Goal: Complete application form: Complete application form

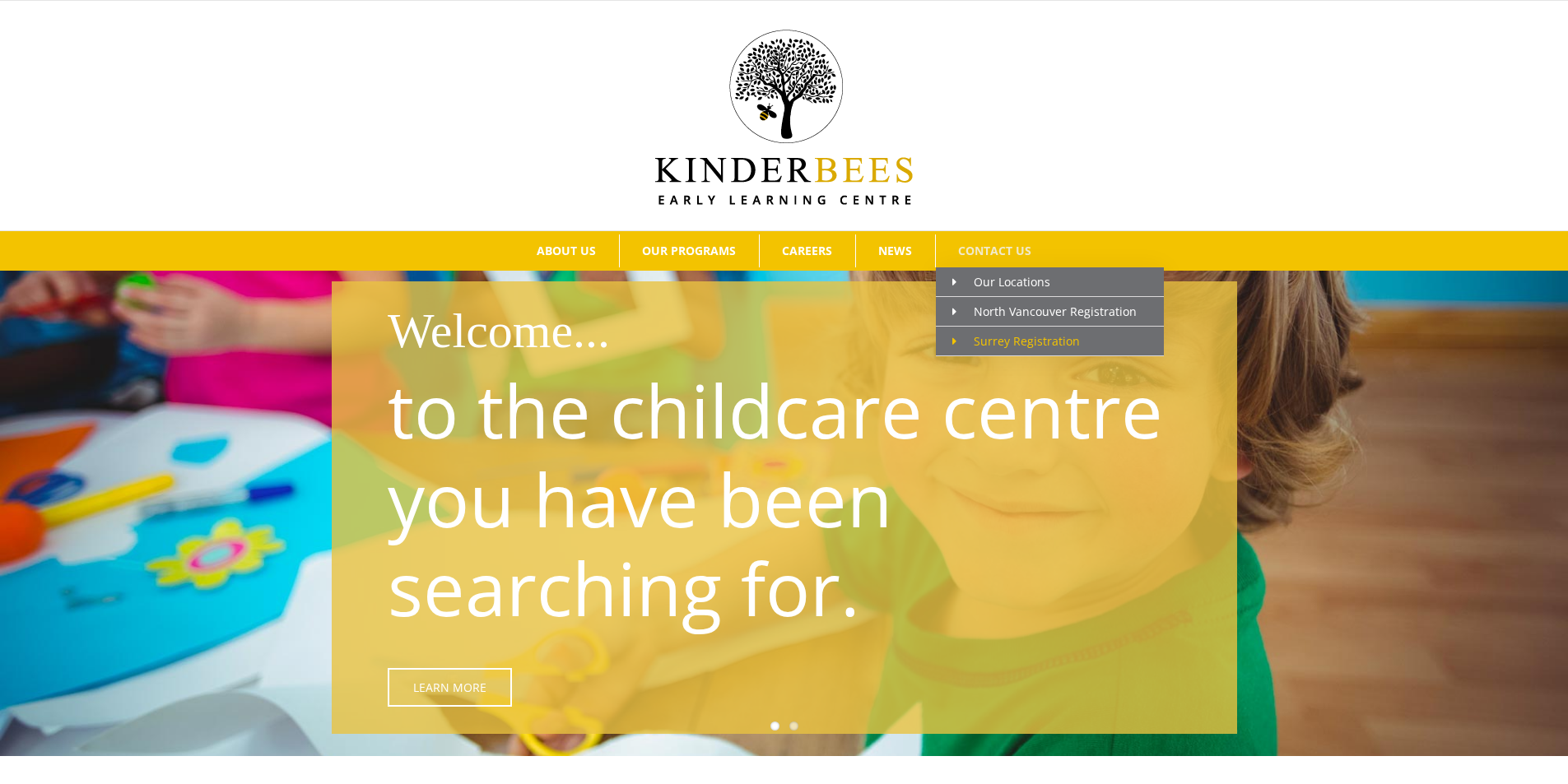
click at [1001, 341] on span "Surrey Registration" at bounding box center [1016, 340] width 127 height 15
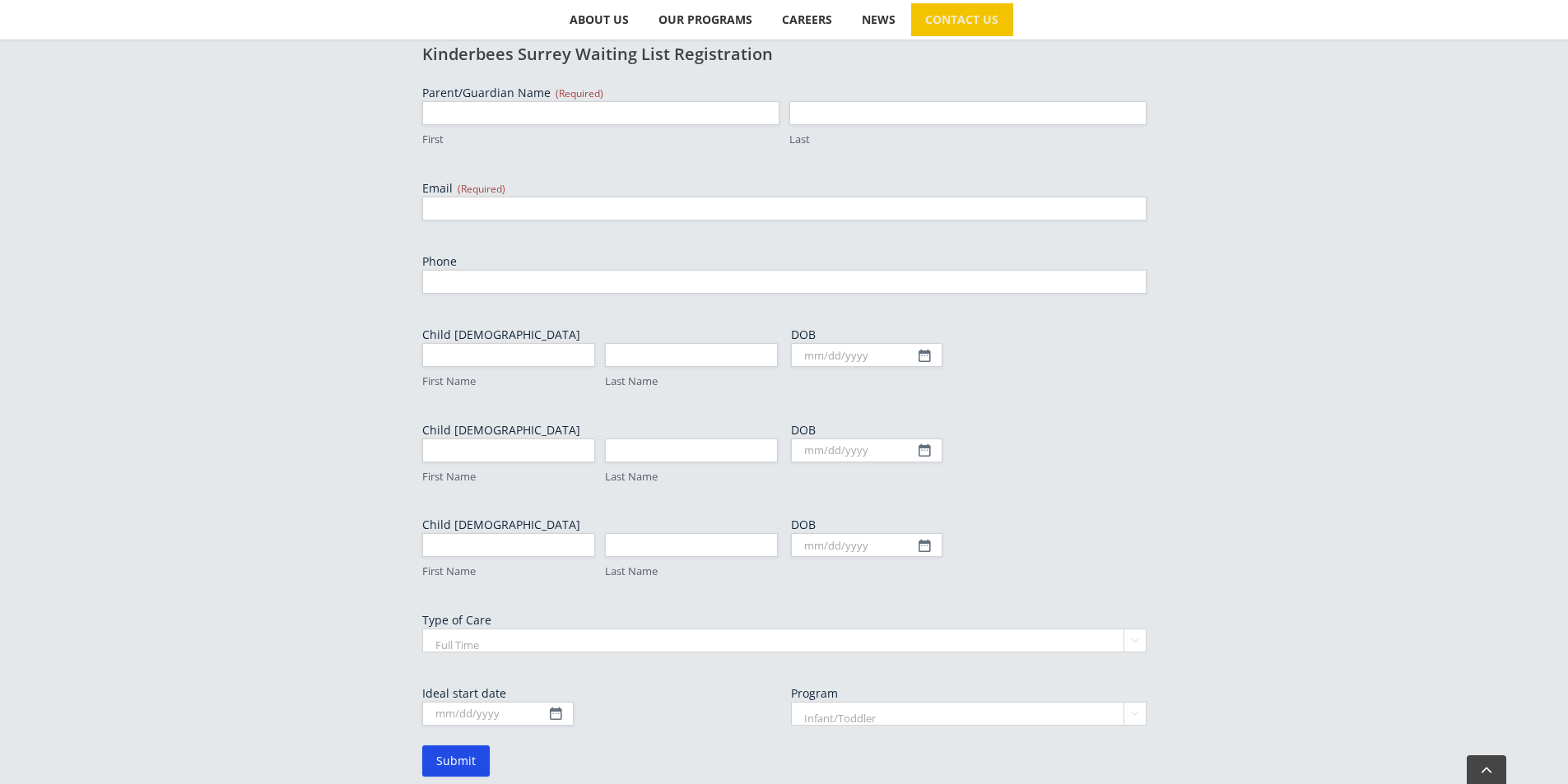
scroll to position [659, 0]
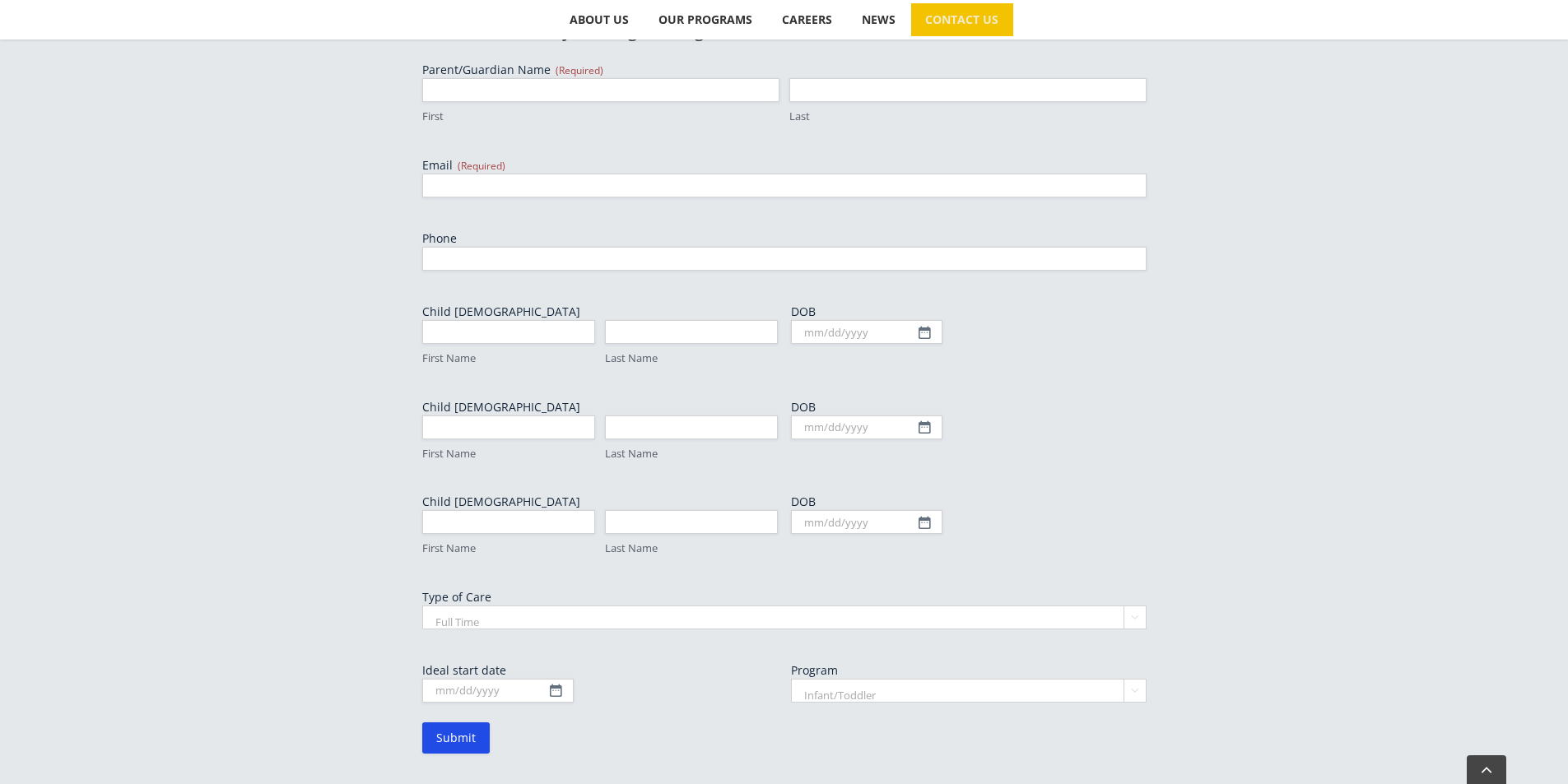
click at [474, 616] on select "Full Time Part Time" at bounding box center [784, 617] width 724 height 24
click at [874, 690] on select "Infant/Toddler Preschool" at bounding box center [968, 690] width 356 height 24
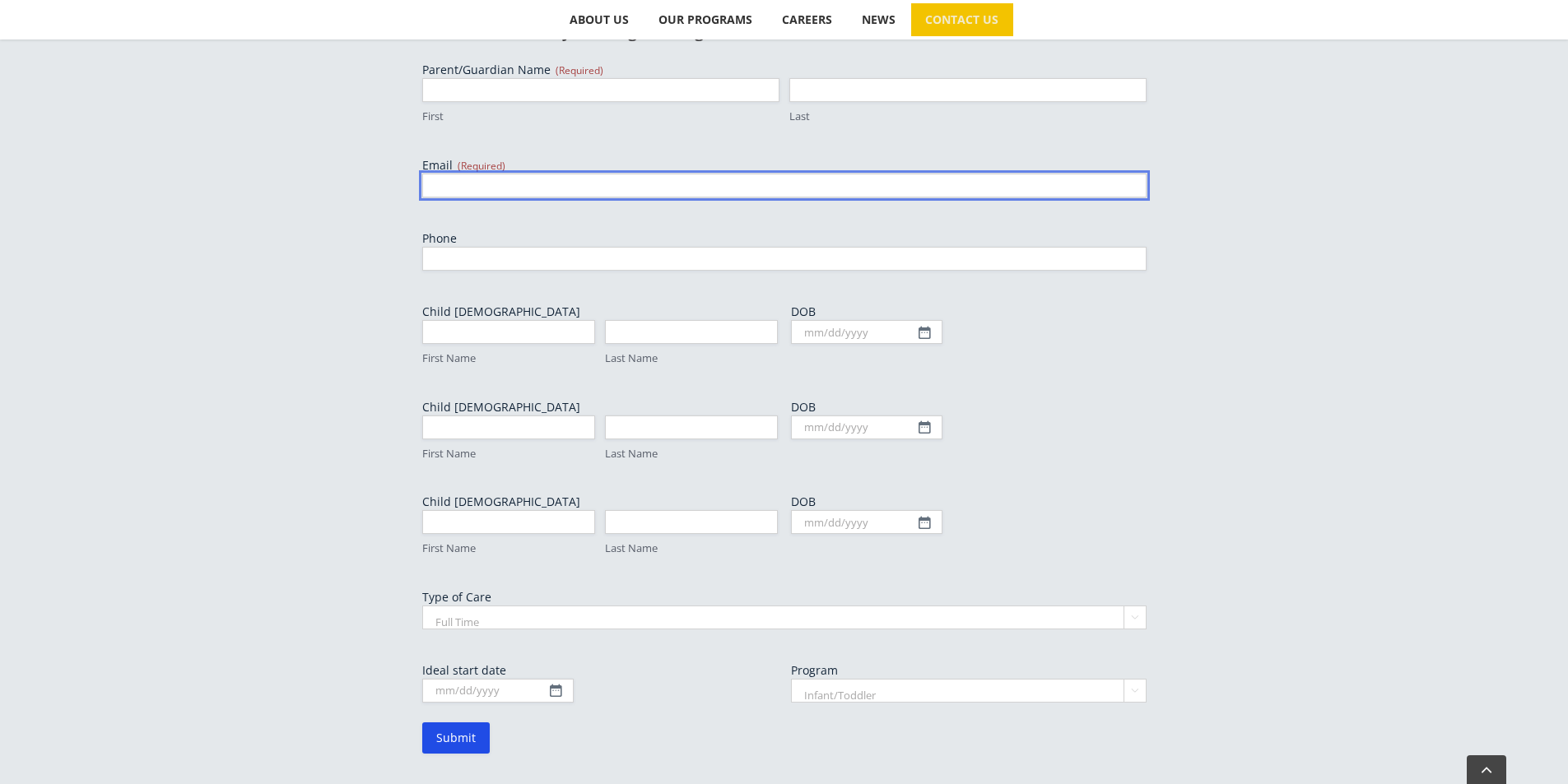
click at [515, 185] on input "Email (Required)" at bounding box center [784, 185] width 724 height 24
type input "sylviazheng3@gmail.com"
type input "Ni"
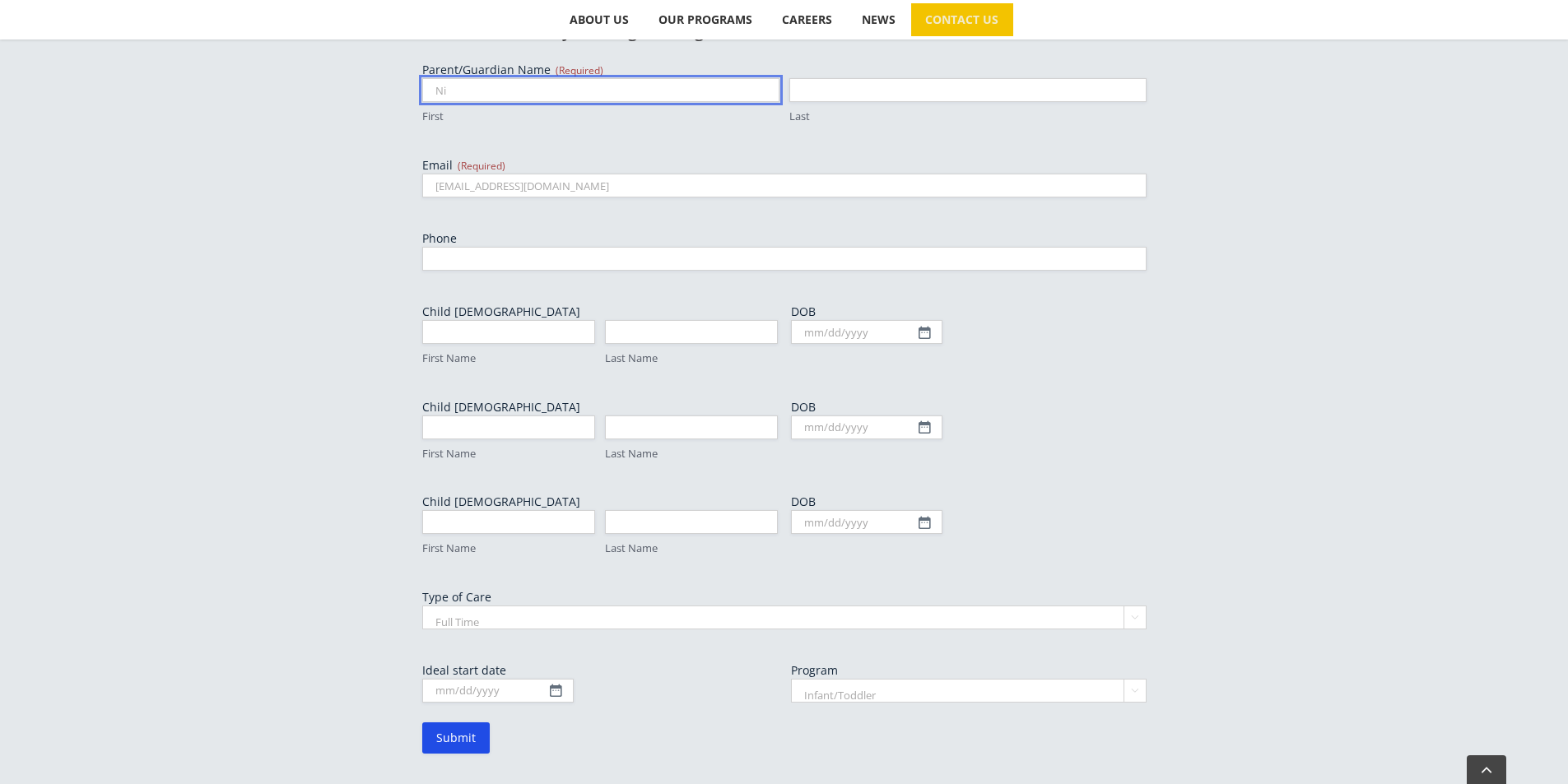
type input "Zheng"
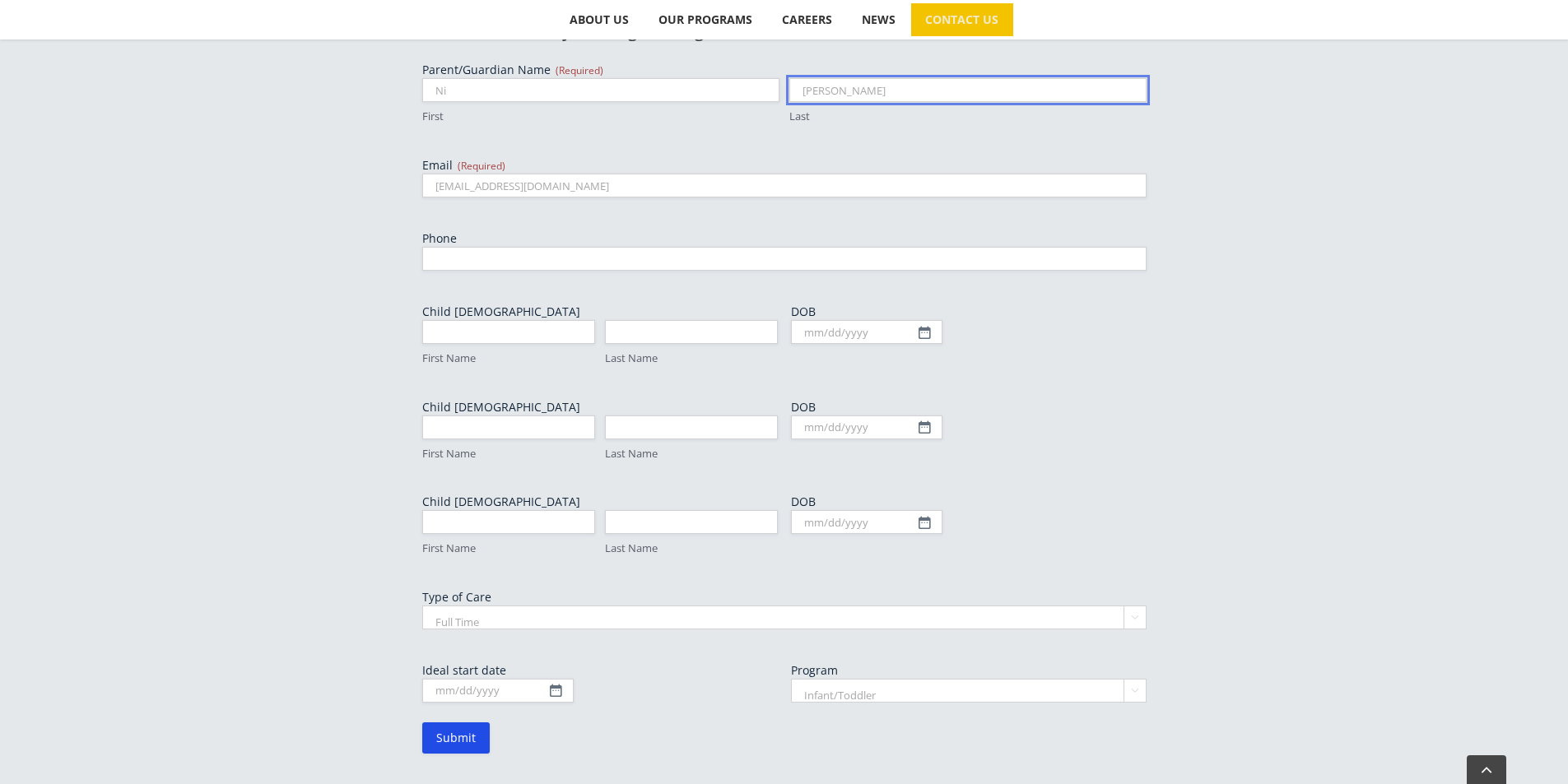
type input "7788637939"
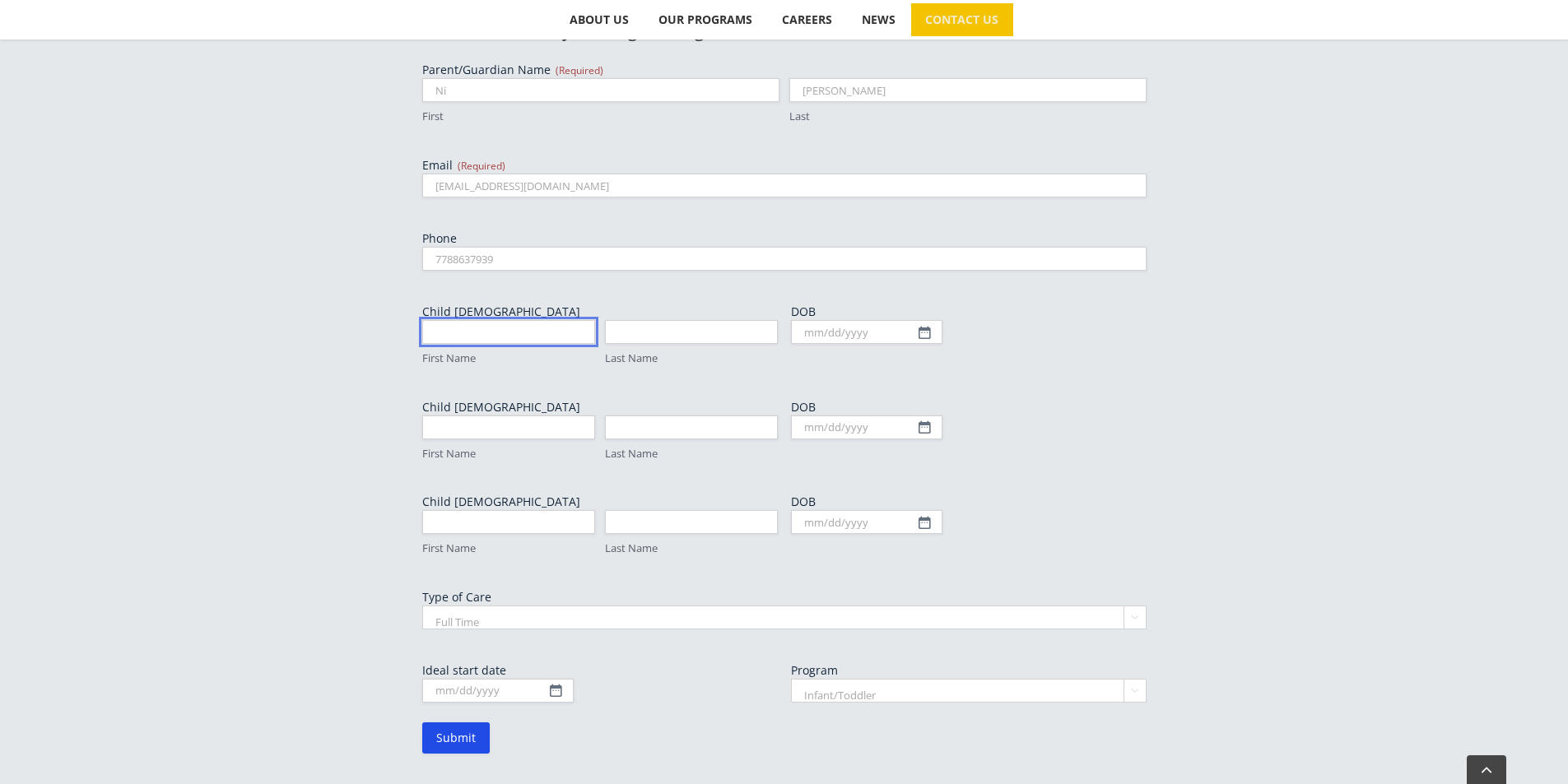
click at [476, 342] on input "First Name" at bounding box center [508, 332] width 173 height 24
type input "Annabelle"
click at [732, 332] on input "Last Name" at bounding box center [691, 332] width 173 height 24
type input "Wang"
click at [832, 338] on input "DOB" at bounding box center [866, 332] width 152 height 24
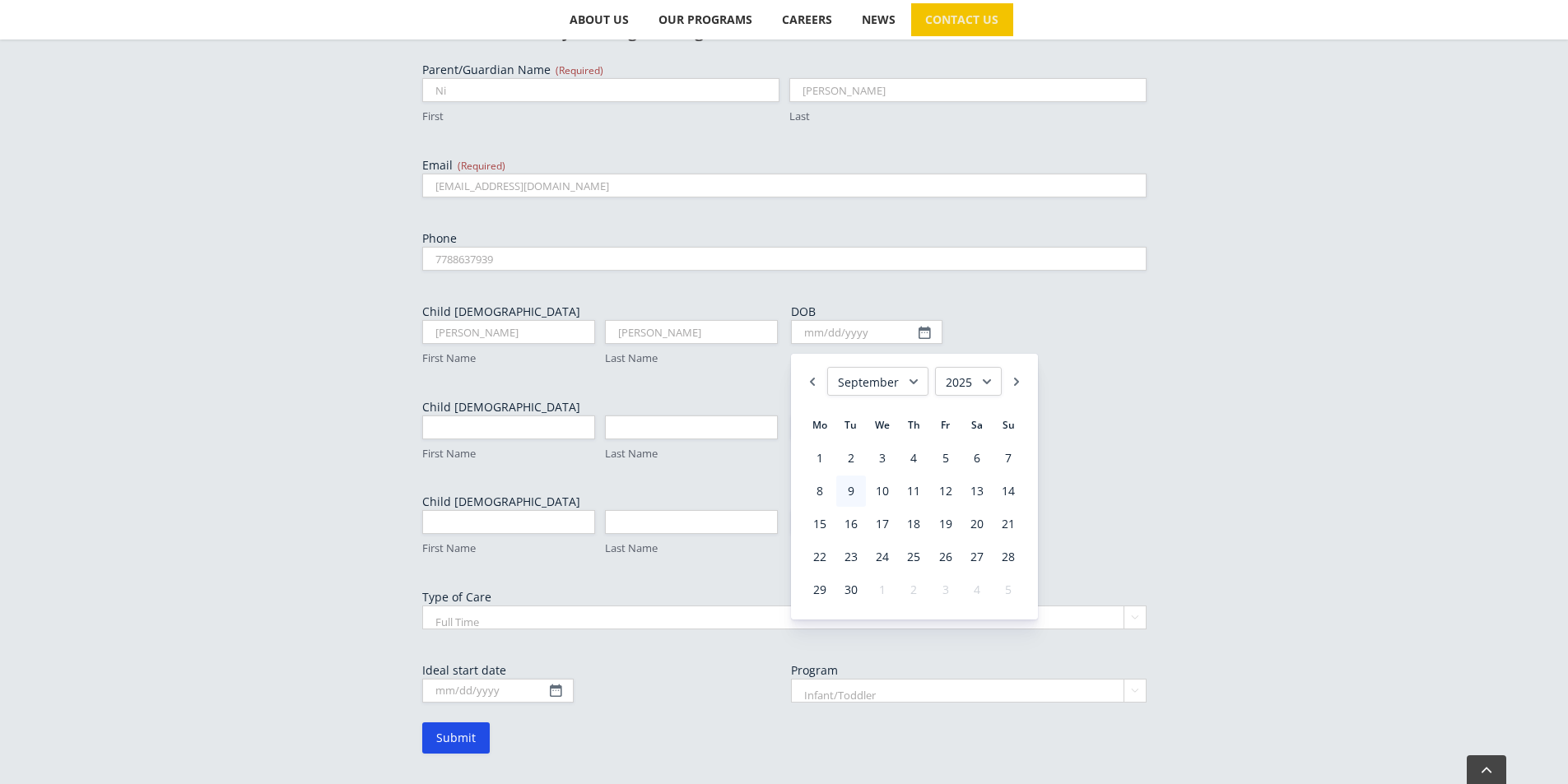
click at [968, 390] on select "1925 1926 1927 1928 1929 1930 1931 1932 1933 1934 1935 1936 1937 1938 1939 1940…" at bounding box center [968, 381] width 66 height 29
click at [858, 383] on select "January February March April May June July August September October November De…" at bounding box center [878, 381] width 101 height 29
click at [904, 492] on link "8" at bounding box center [914, 491] width 30 height 31
type input "08/08/2024"
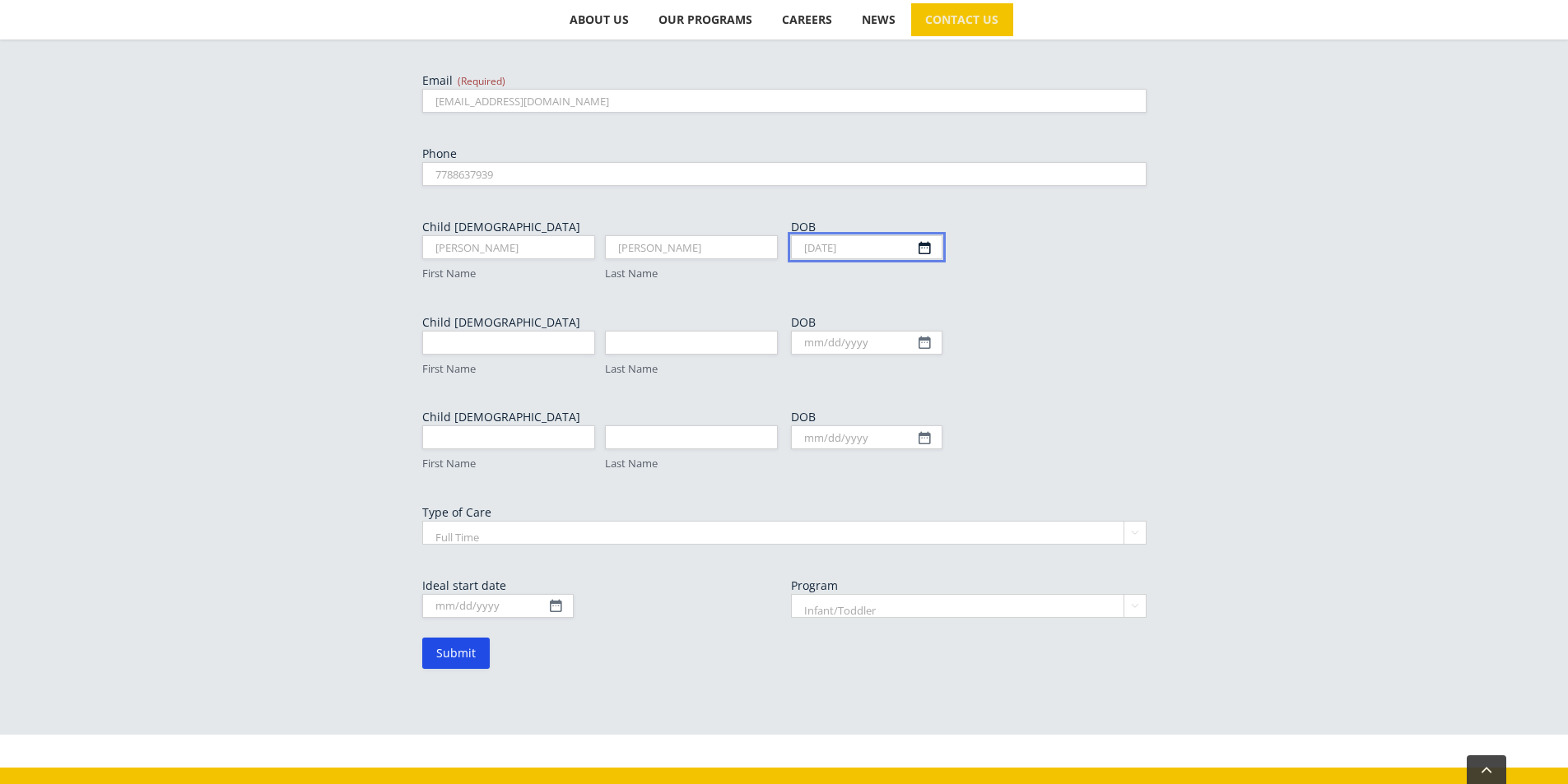
scroll to position [823, 0]
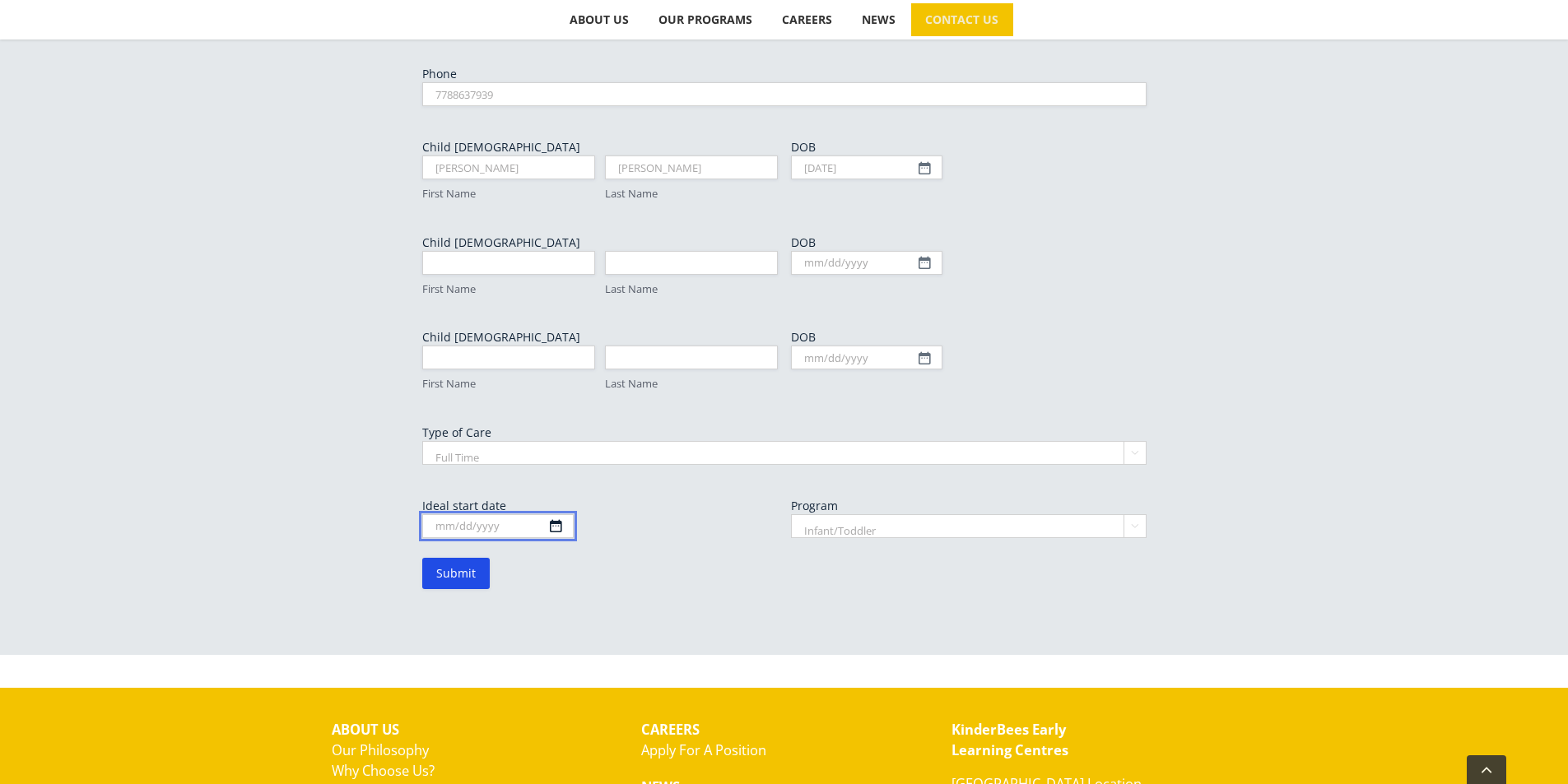
click at [524, 526] on input "Ideal start date" at bounding box center [498, 526] width 152 height 24
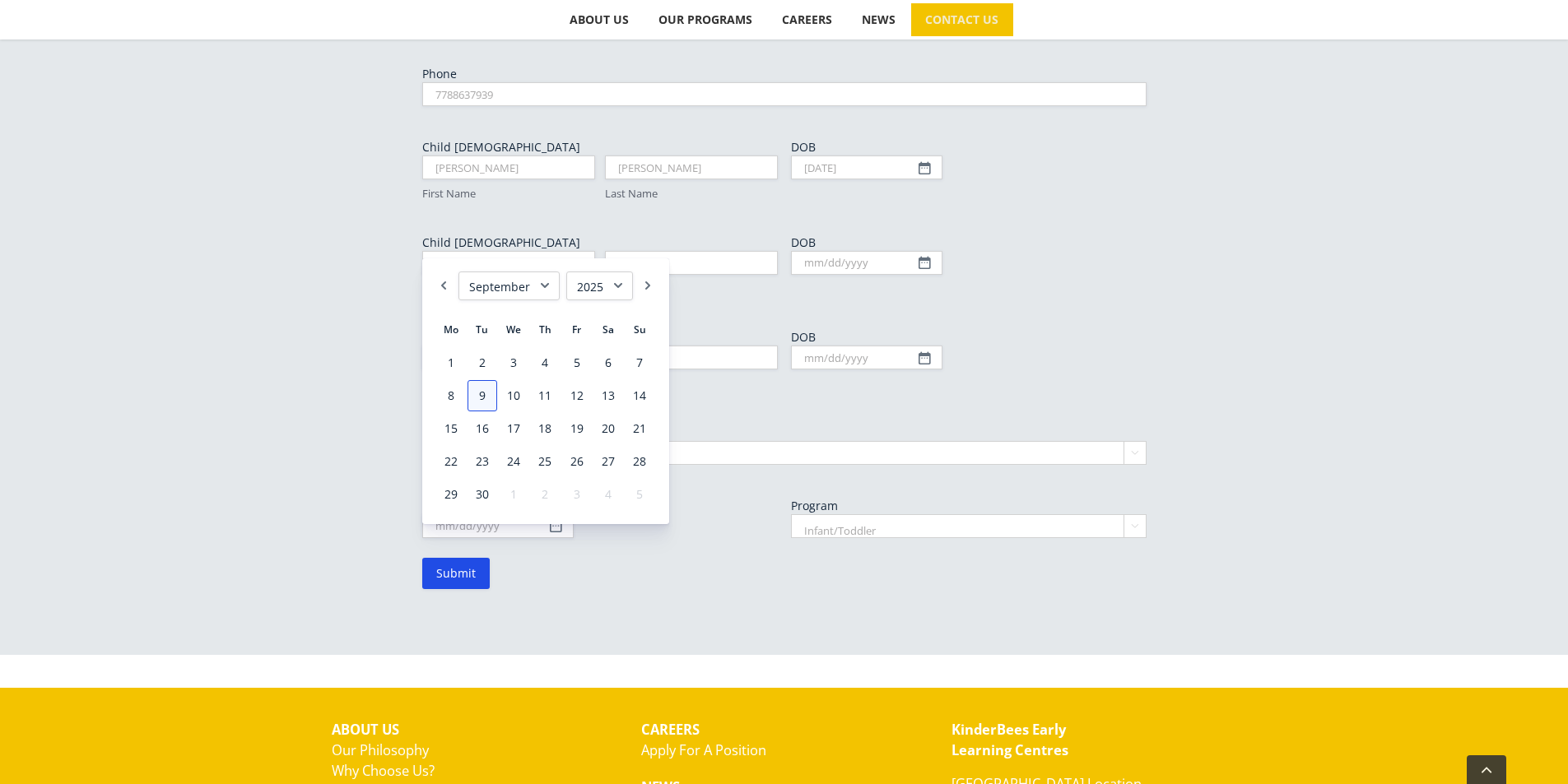
click at [488, 401] on link "9" at bounding box center [482, 395] width 30 height 31
type input "09/09/2025"
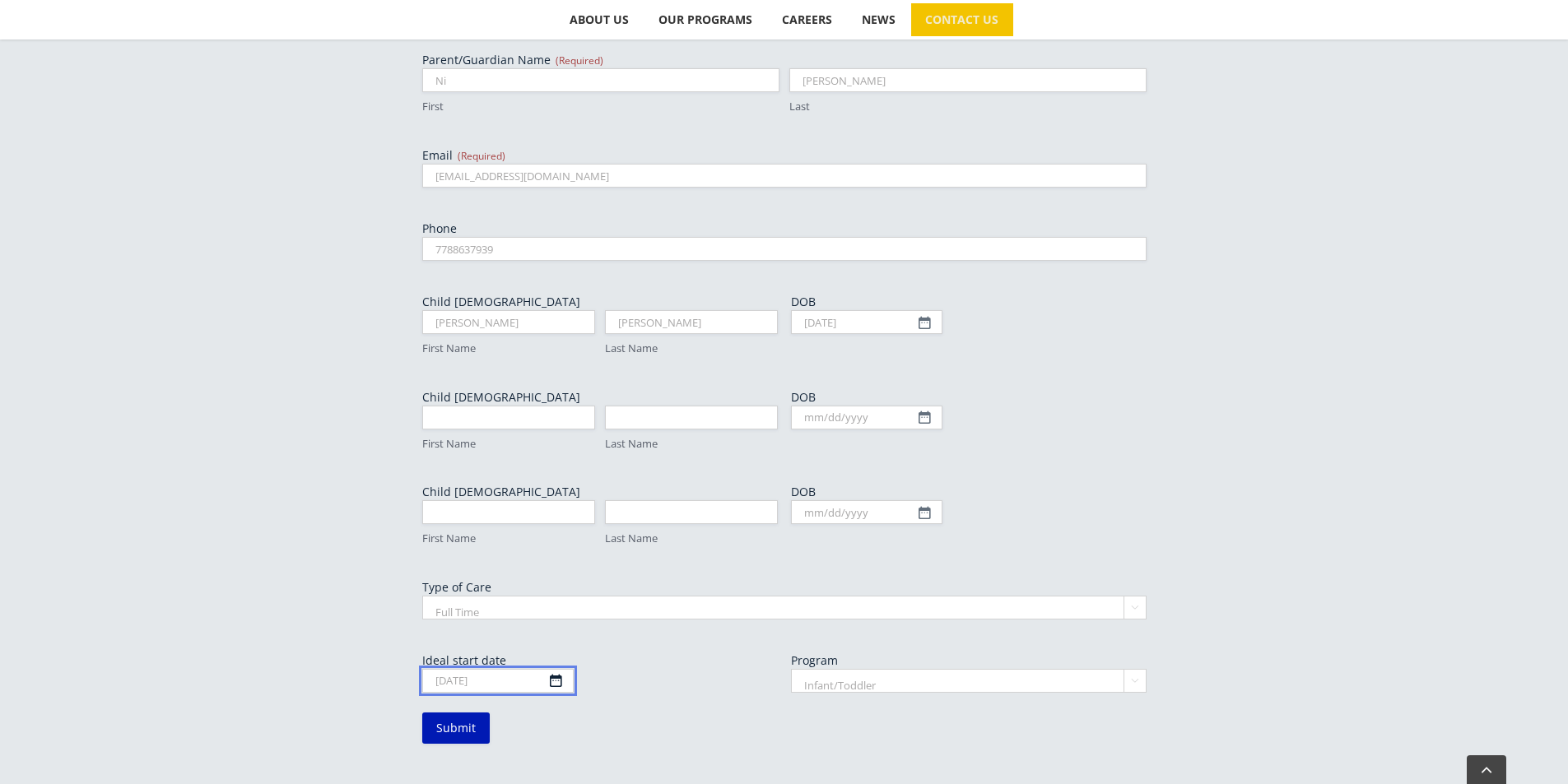
scroll to position [576, 0]
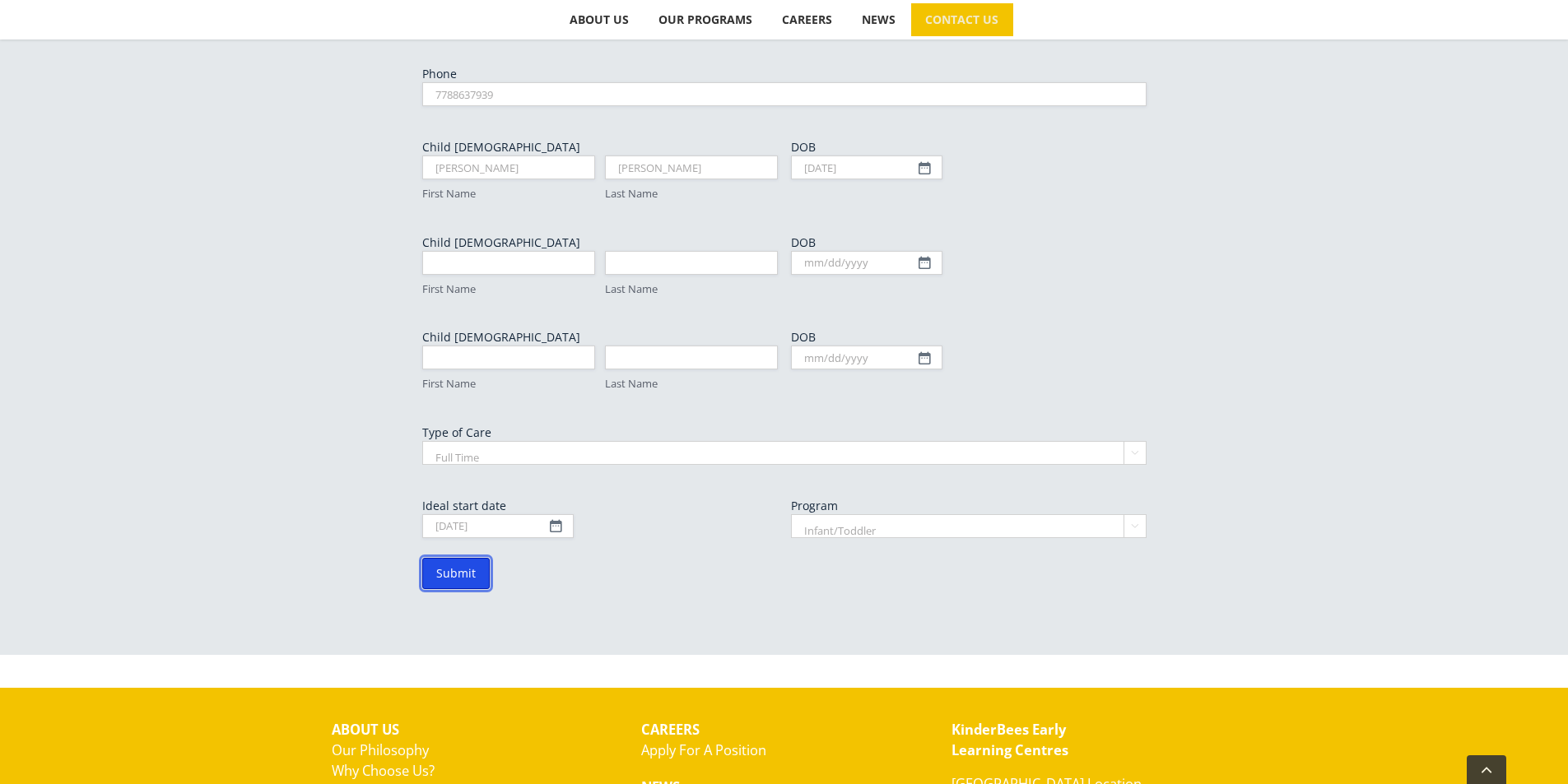
click at [463, 583] on input "Submit" at bounding box center [455, 573] width 67 height 31
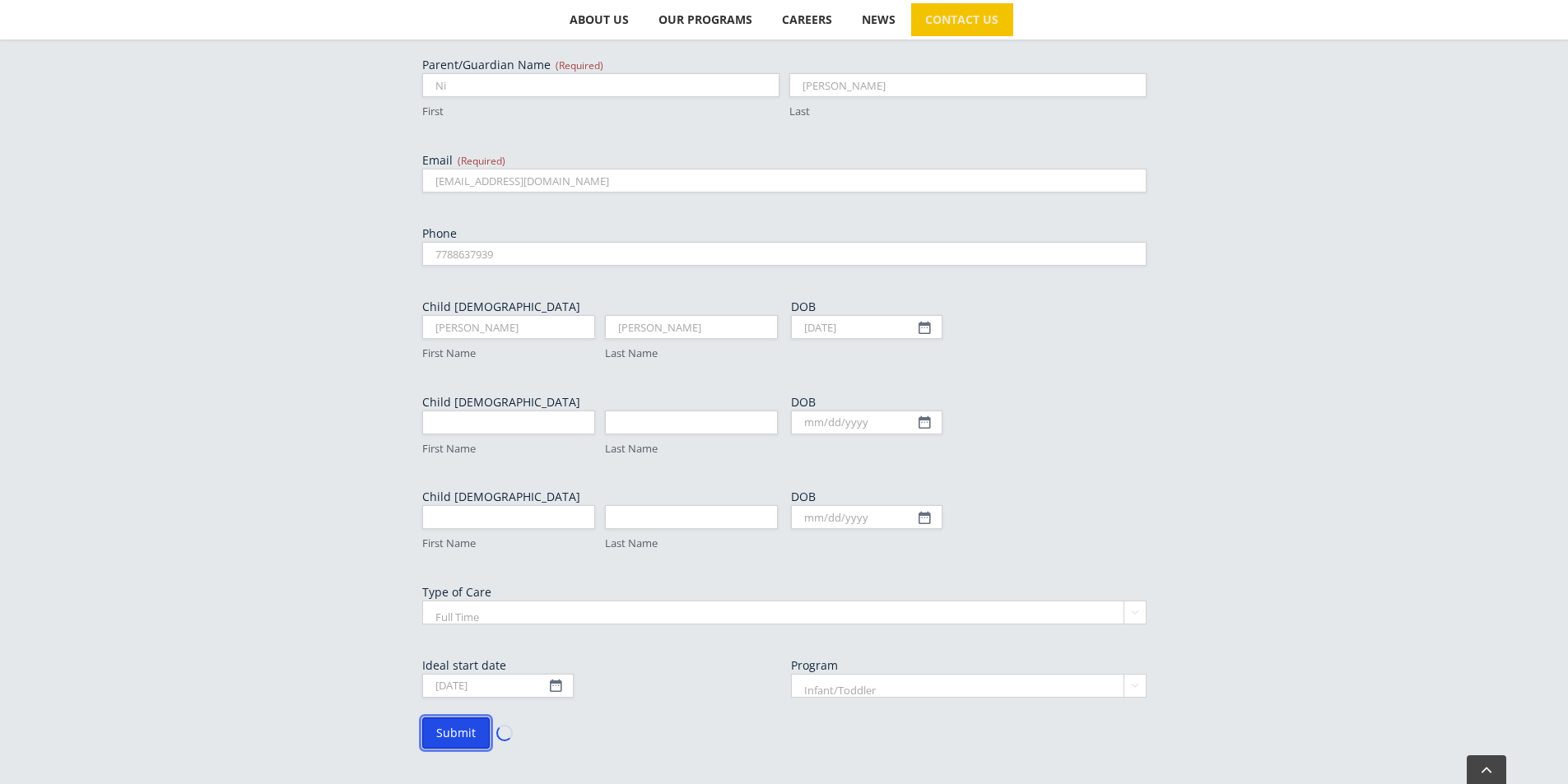
scroll to position [494, 0]
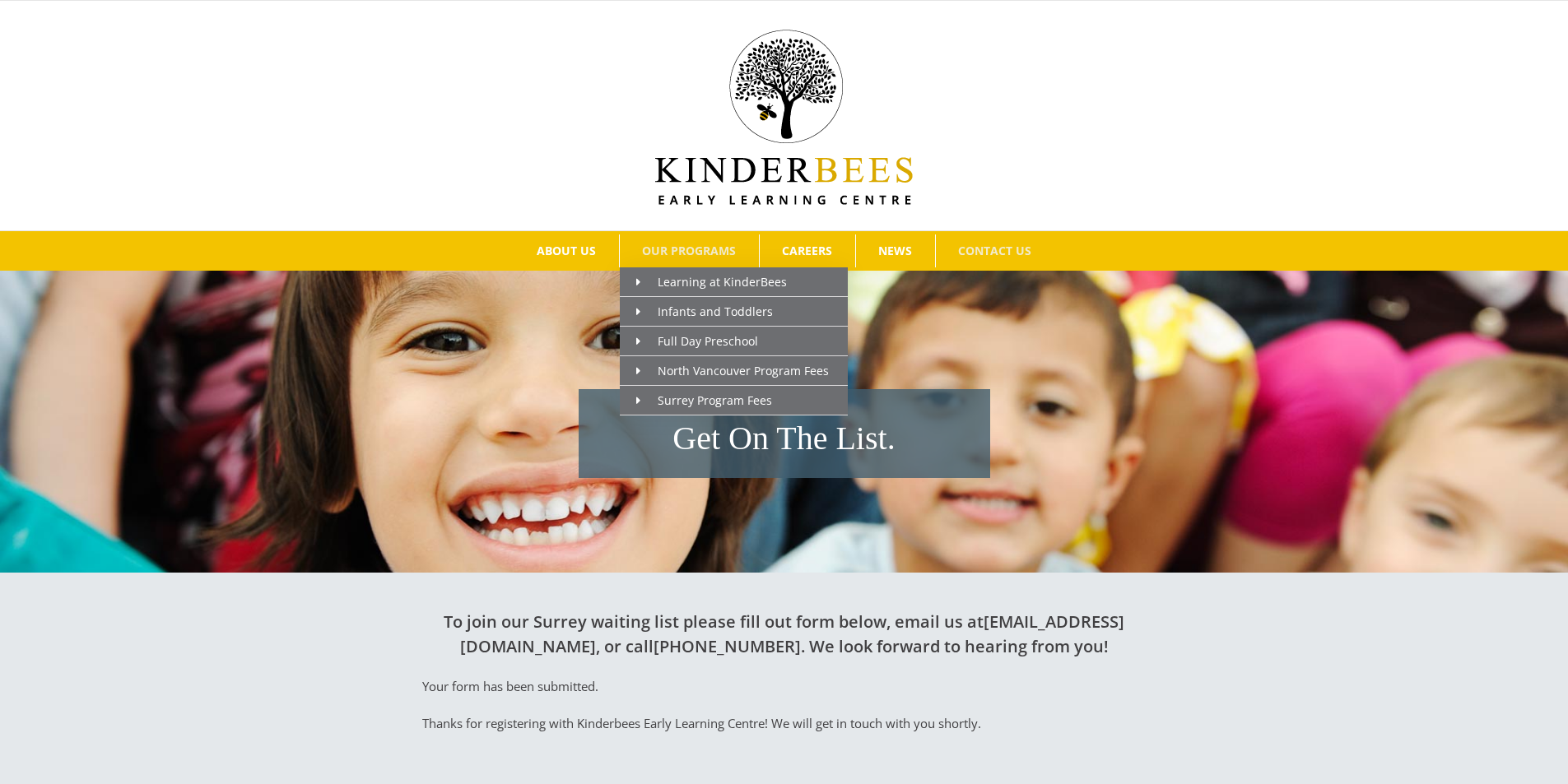
click at [691, 254] on span "OUR PROGRAMS" at bounding box center [689, 251] width 94 height 12
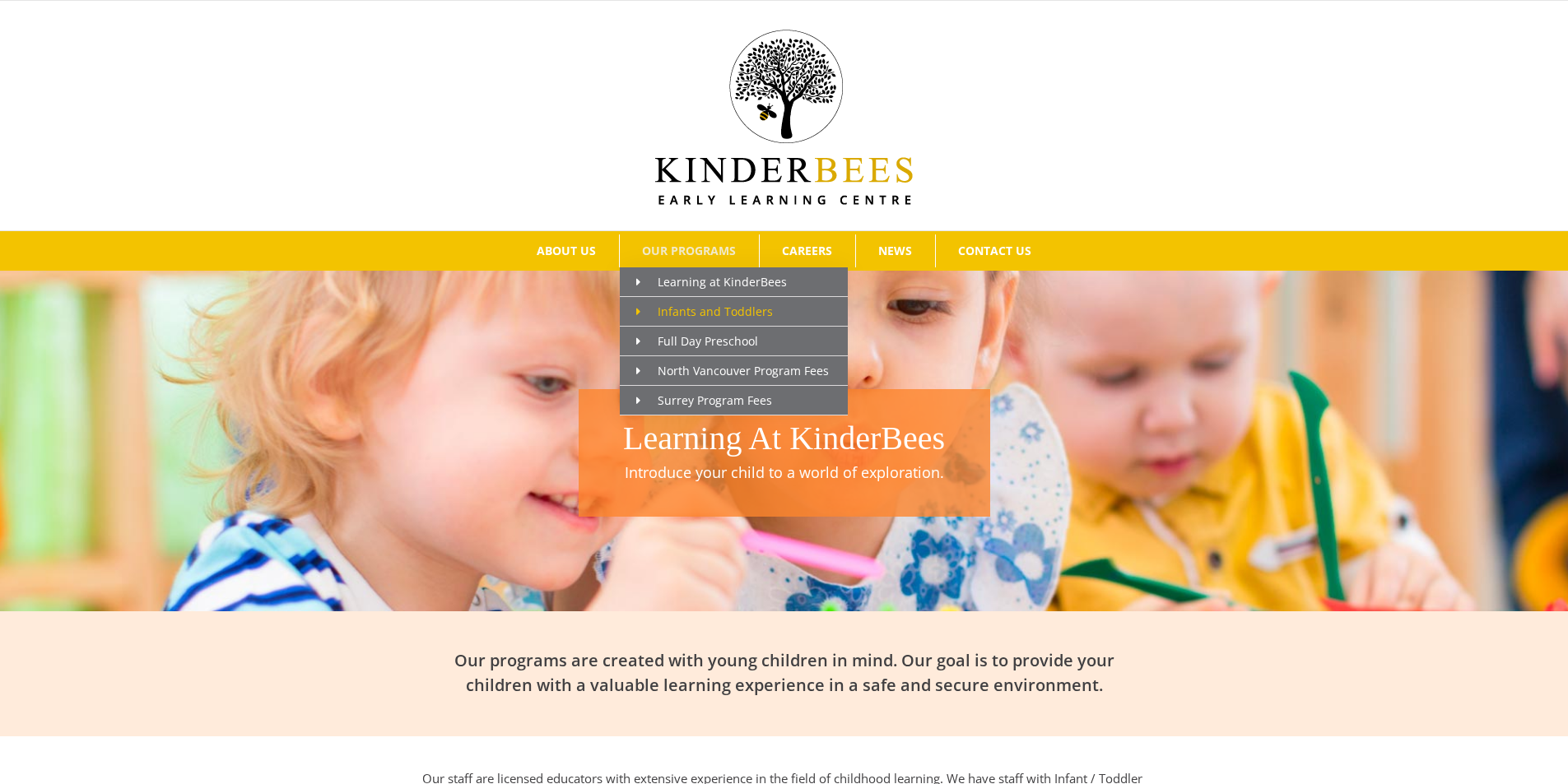
click at [714, 316] on span "Infants and Toddlers" at bounding box center [705, 311] width 136 height 15
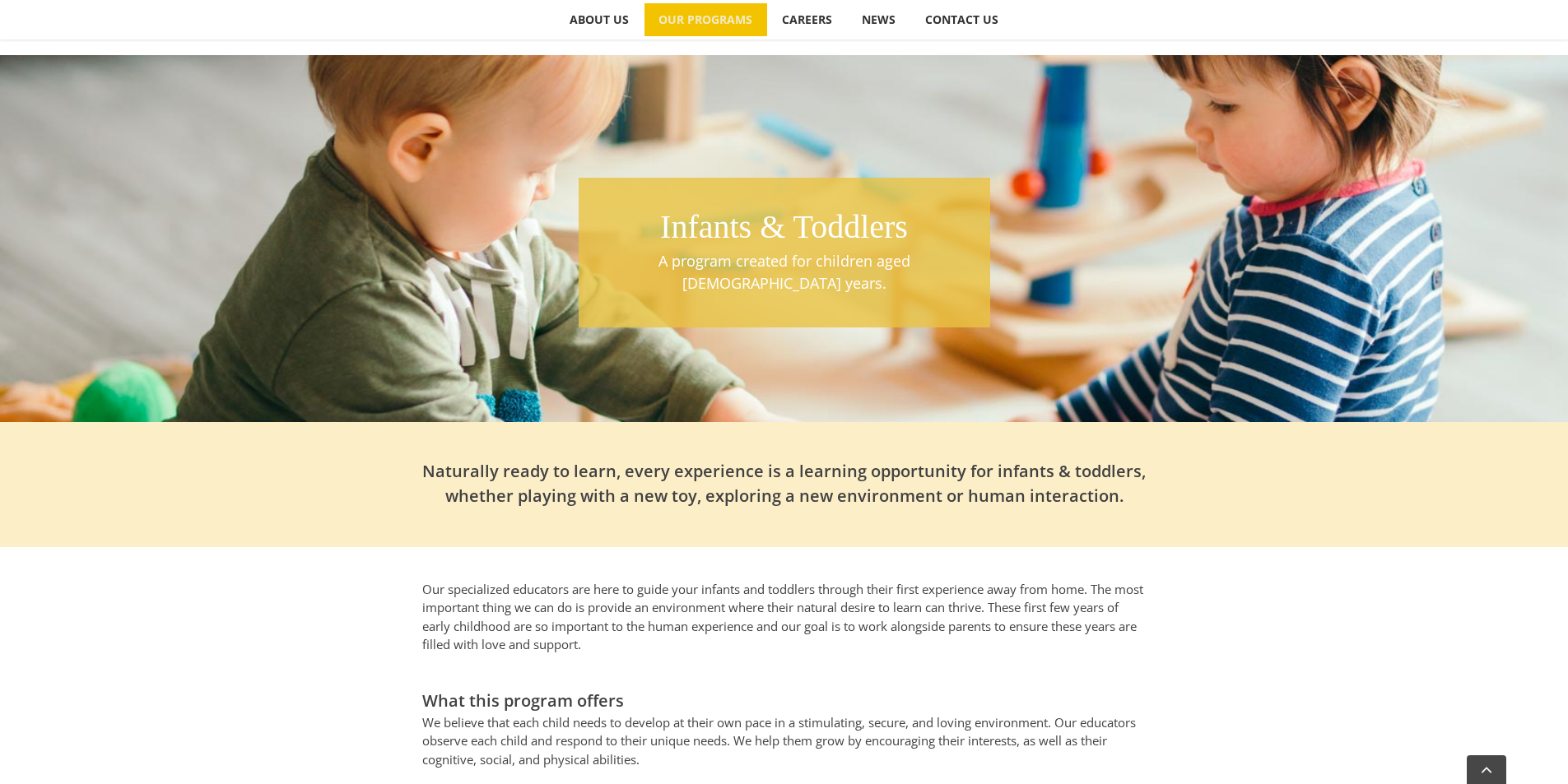
scroll to position [246, 0]
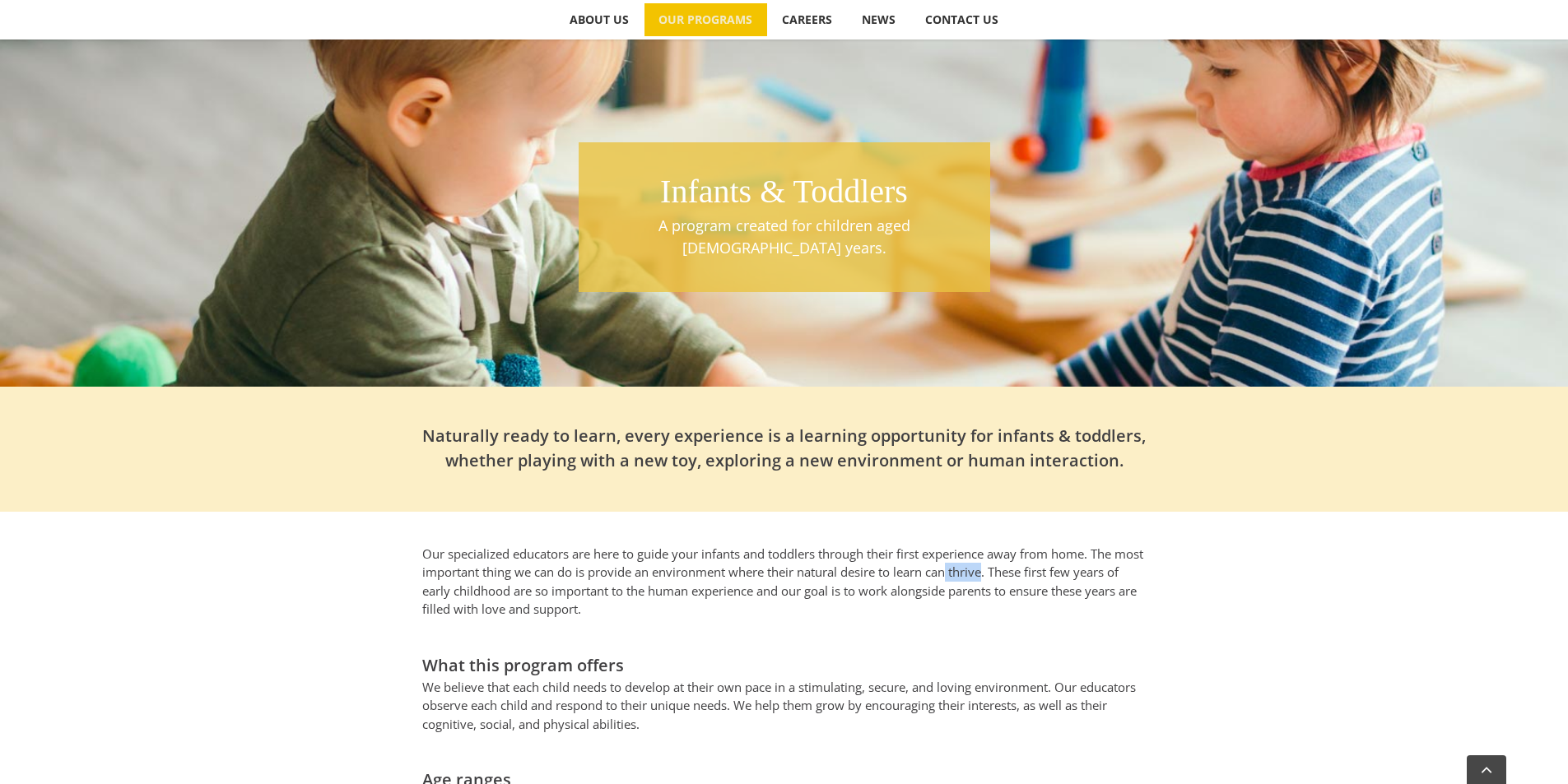
drag, startPoint x: 984, startPoint y: 549, endPoint x: 1020, endPoint y: 549, distance: 36.0
click at [1020, 549] on p "Our specialized educators are here to guide your infants and toddlers through t…" at bounding box center [784, 582] width 724 height 74
copy p "thrive"
click at [1034, 549] on p "Our specialized educators are here to guide your infants and toddlers through t…" at bounding box center [784, 582] width 724 height 74
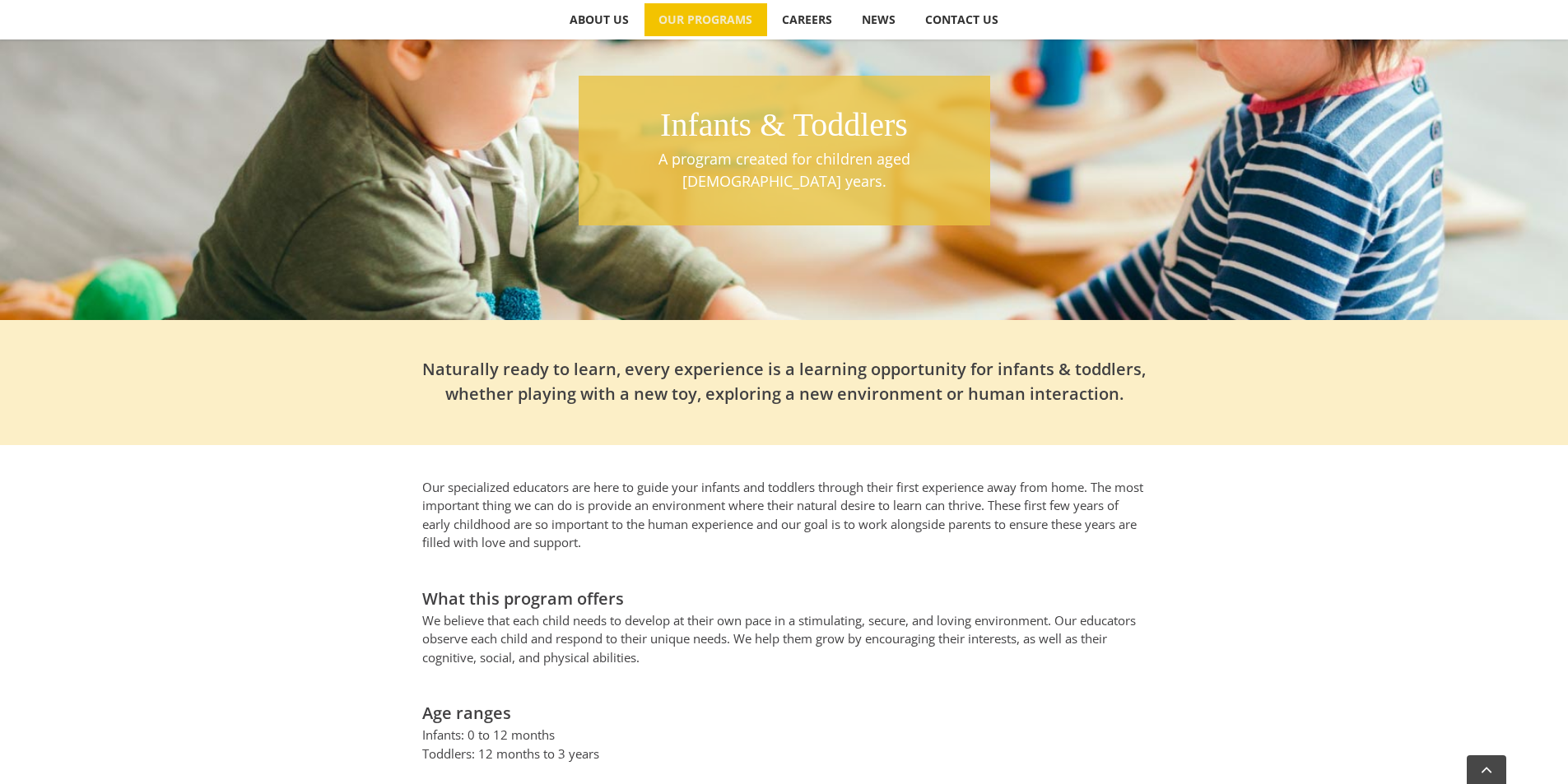
scroll to position [411, 0]
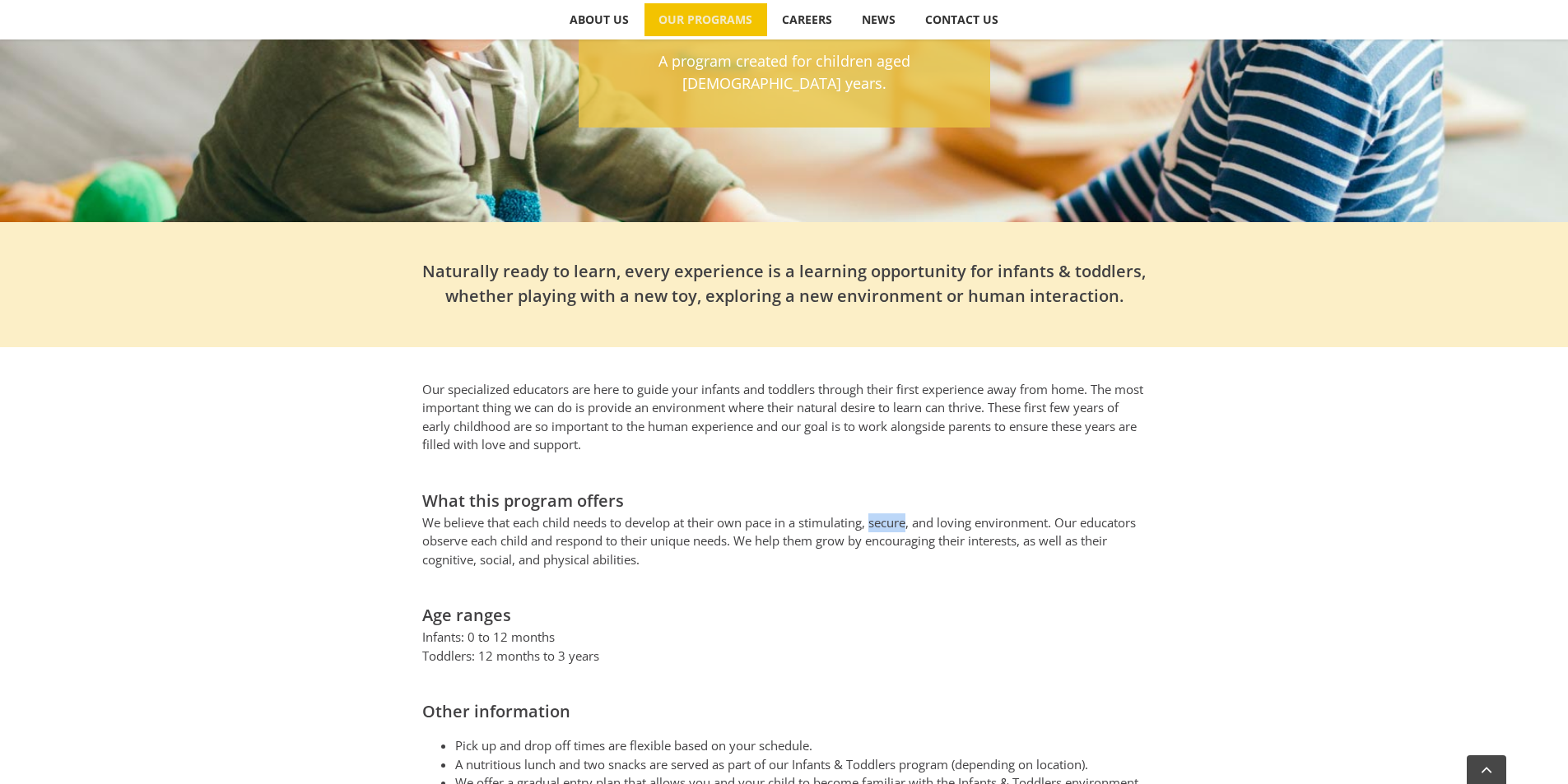
drag, startPoint x: 873, startPoint y: 498, endPoint x: 910, endPoint y: 499, distance: 37.0
click at [910, 513] on p "We believe that each child needs to develop at their own pace in a stimulating,…" at bounding box center [784, 541] width 724 height 56
copy p "secure"
drag, startPoint x: 679, startPoint y: 497, endPoint x: 1056, endPoint y: 502, distance: 377.0
click at [1056, 513] on p "We believe that each child needs to develop at their own pace in a stimulating,…" at bounding box center [784, 541] width 724 height 56
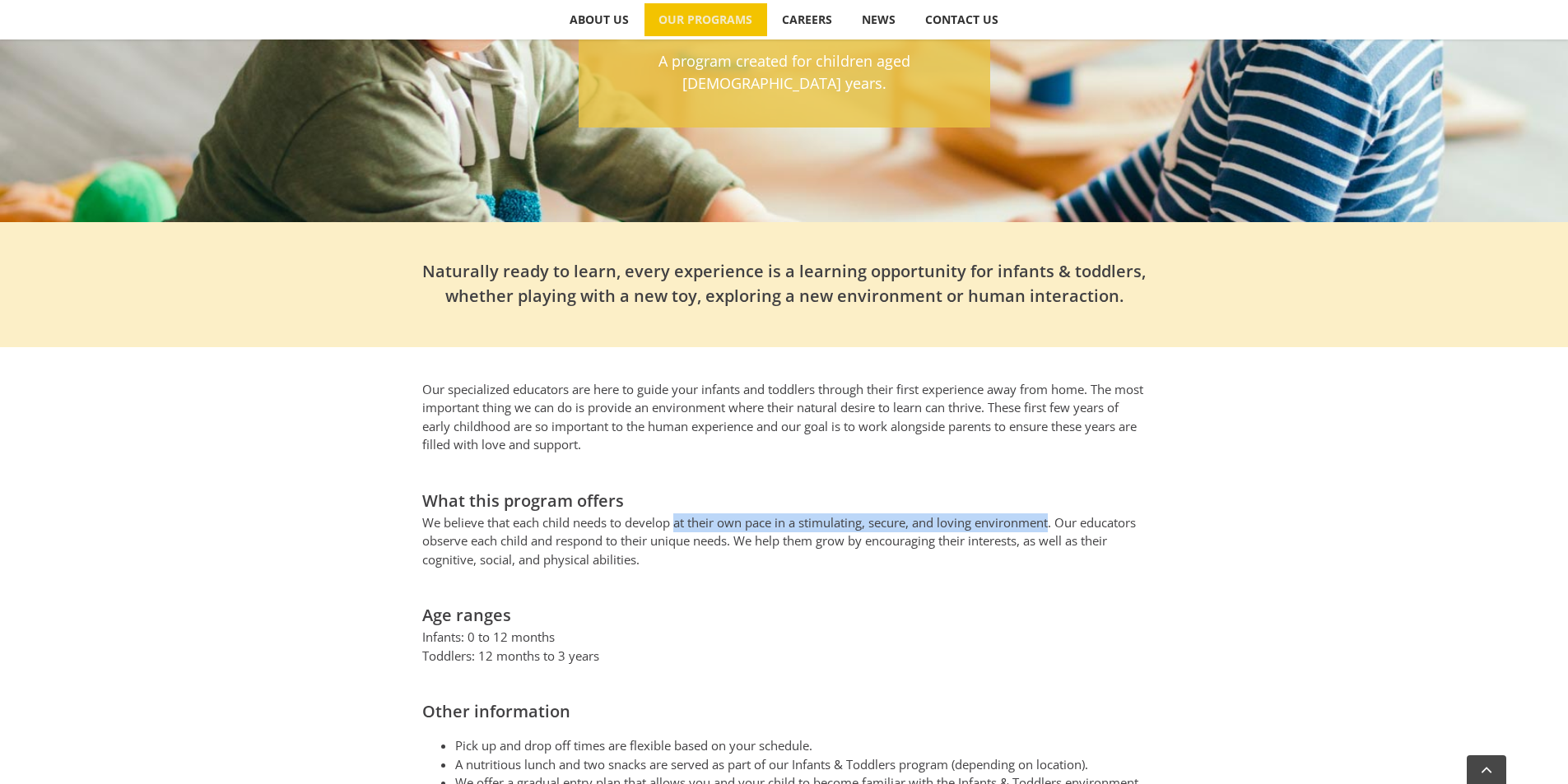
copy p "at their own pace in a stimulating, secure, and loving environment"
drag, startPoint x: 739, startPoint y: 520, endPoint x: 1029, endPoint y: 518, distance: 290.0
click at [1029, 518] on p "We believe that each child needs to develop at their own pace in a stimulating,…" at bounding box center [784, 541] width 724 height 56
copy p "We help them grow by encouraging their interests,"
drag, startPoint x: 544, startPoint y: 538, endPoint x: 637, endPoint y: 544, distance: 93.2
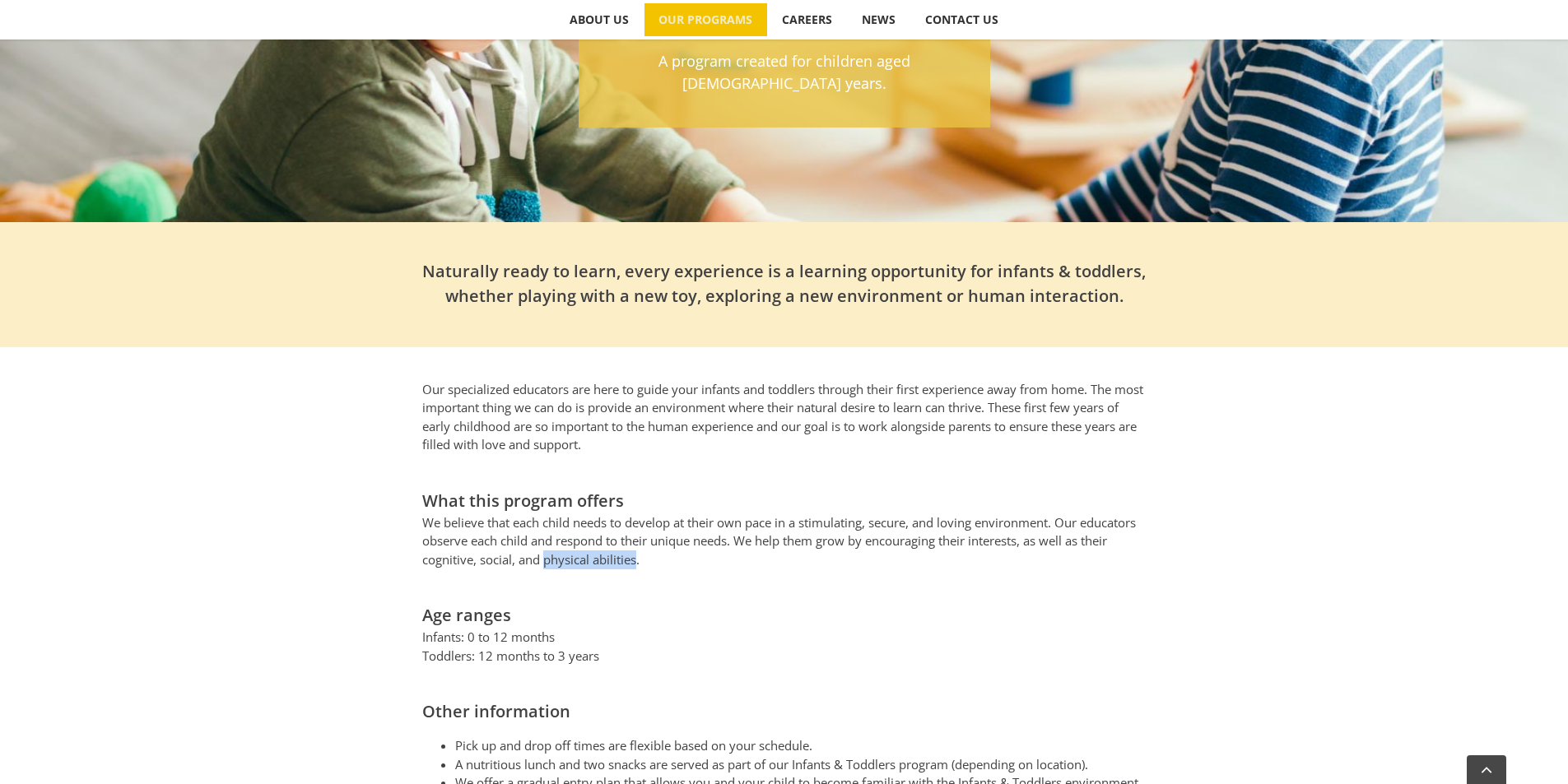
click at [637, 544] on p "We believe that each child needs to develop at their own pace in a stimulating,…" at bounding box center [784, 541] width 724 height 56
drag, startPoint x: 1035, startPoint y: 521, endPoint x: 1045, endPoint y: 545, distance: 26.0
click at [1045, 545] on p "We believe that each child needs to develop at their own pace in a stimulating,…" at bounding box center [784, 541] width 724 height 56
copy p "as well as their cognitive, social, and physical abilities."
click at [638, 603] on h2 "Age ranges" at bounding box center [784, 616] width 724 height 25
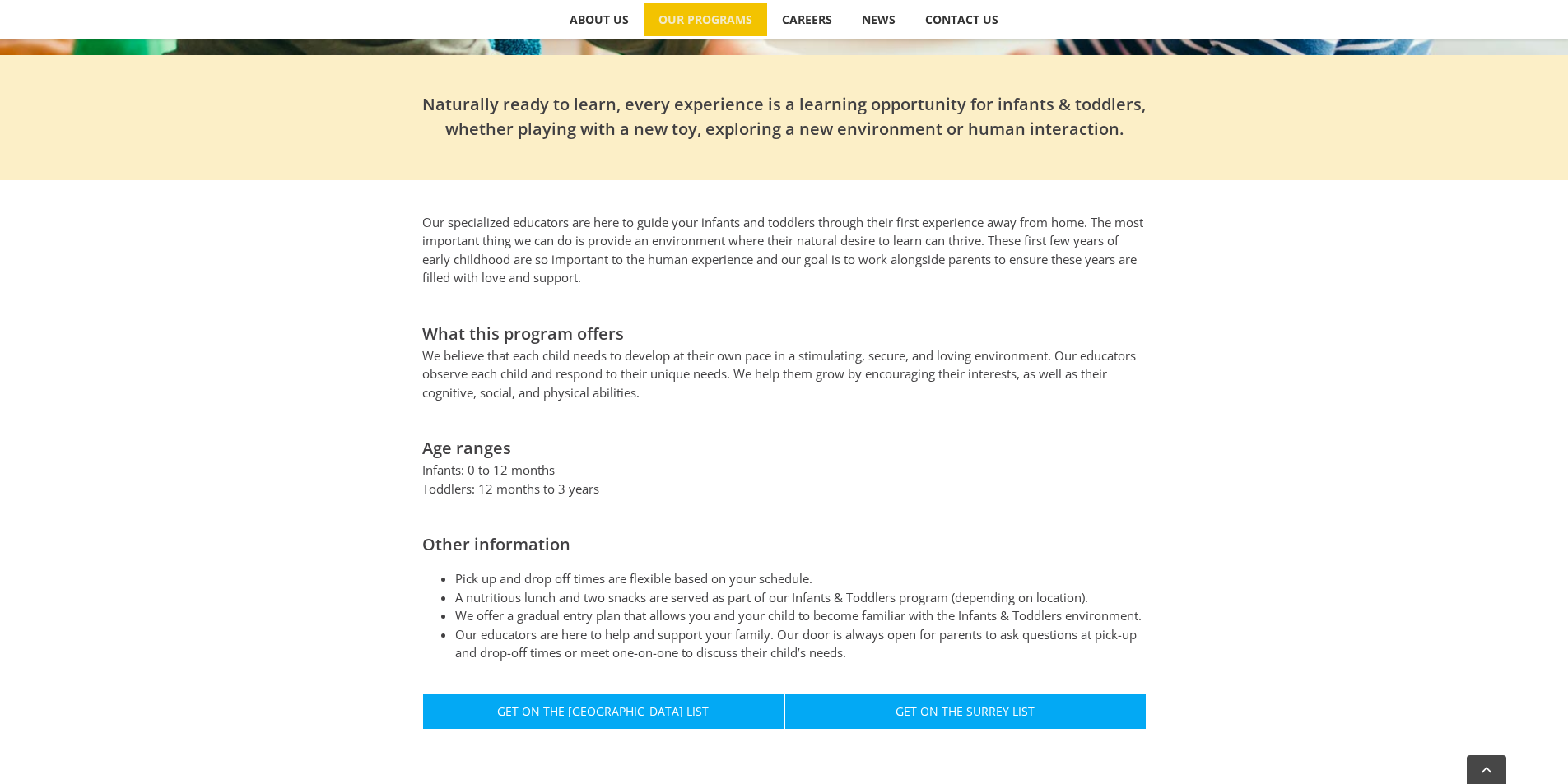
scroll to position [659, 0]
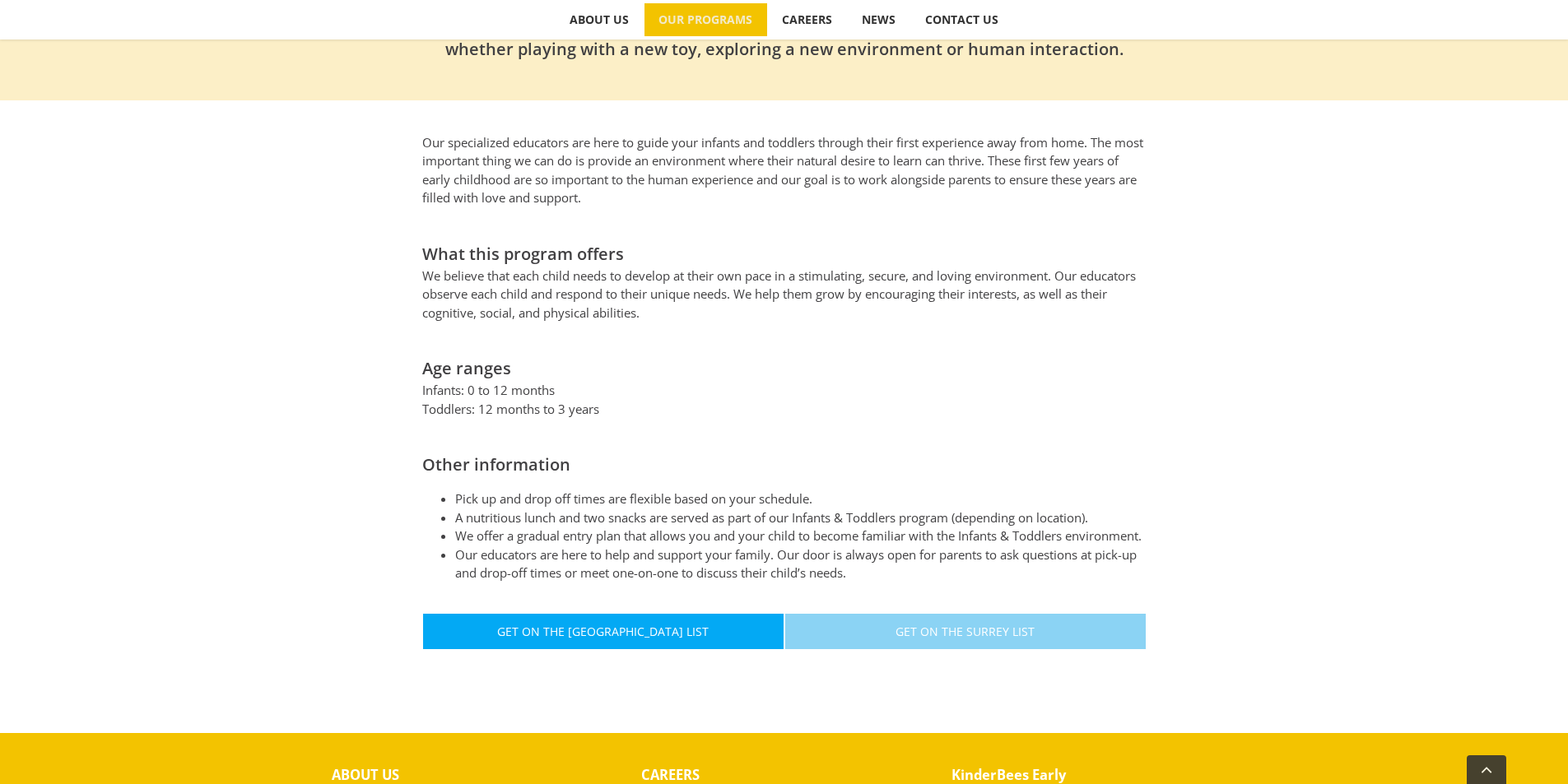
click at [970, 625] on span "Get On The Surrey List" at bounding box center [965, 632] width 139 height 14
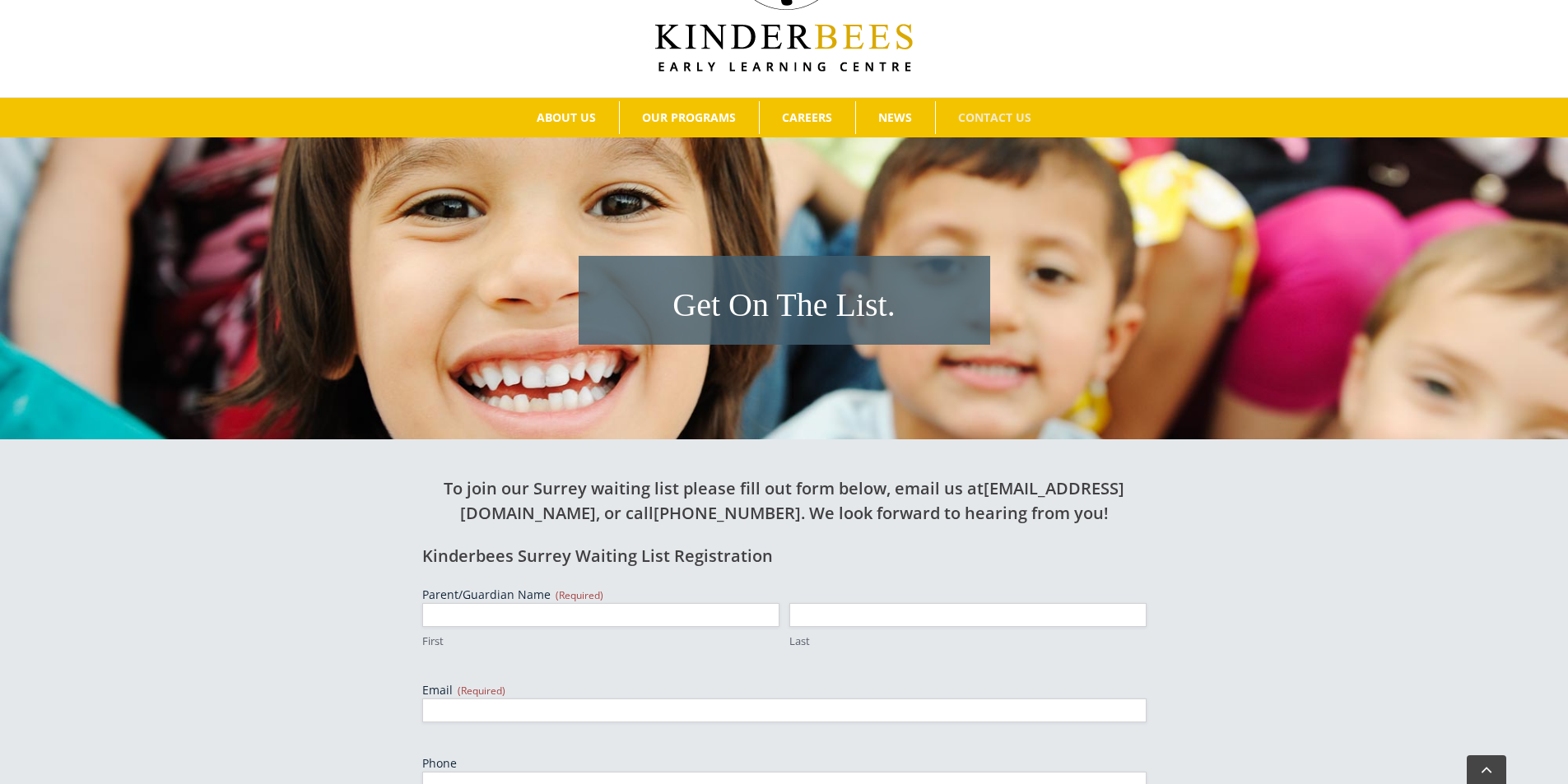
scroll to position [246, 0]
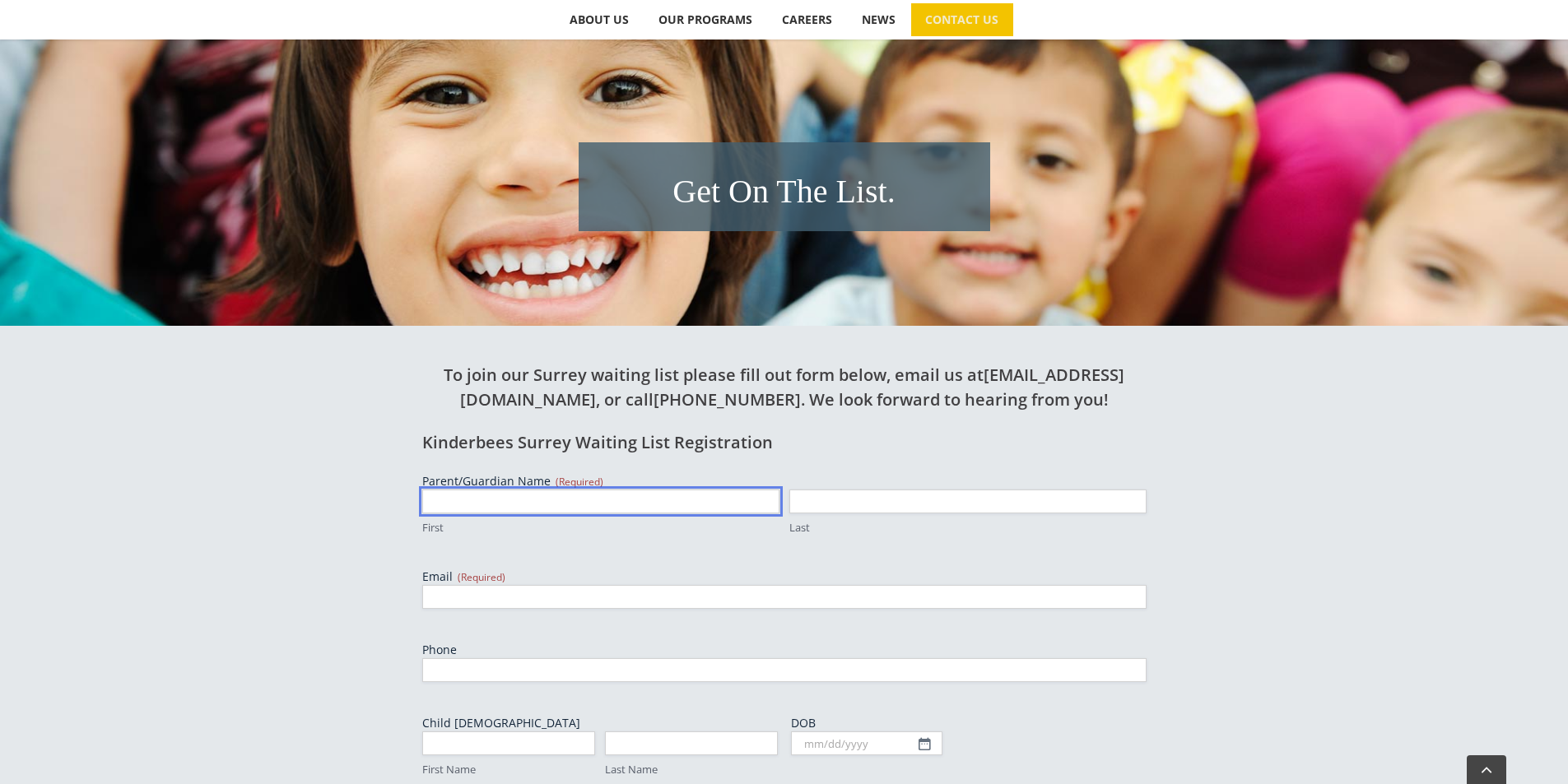
click at [569, 499] on input "First" at bounding box center [601, 501] width 357 height 24
click at [1154, 583] on div "To join our Surrey waiting list please fill out form below, email us at [EMAIL_…" at bounding box center [784, 770] width 905 height 888
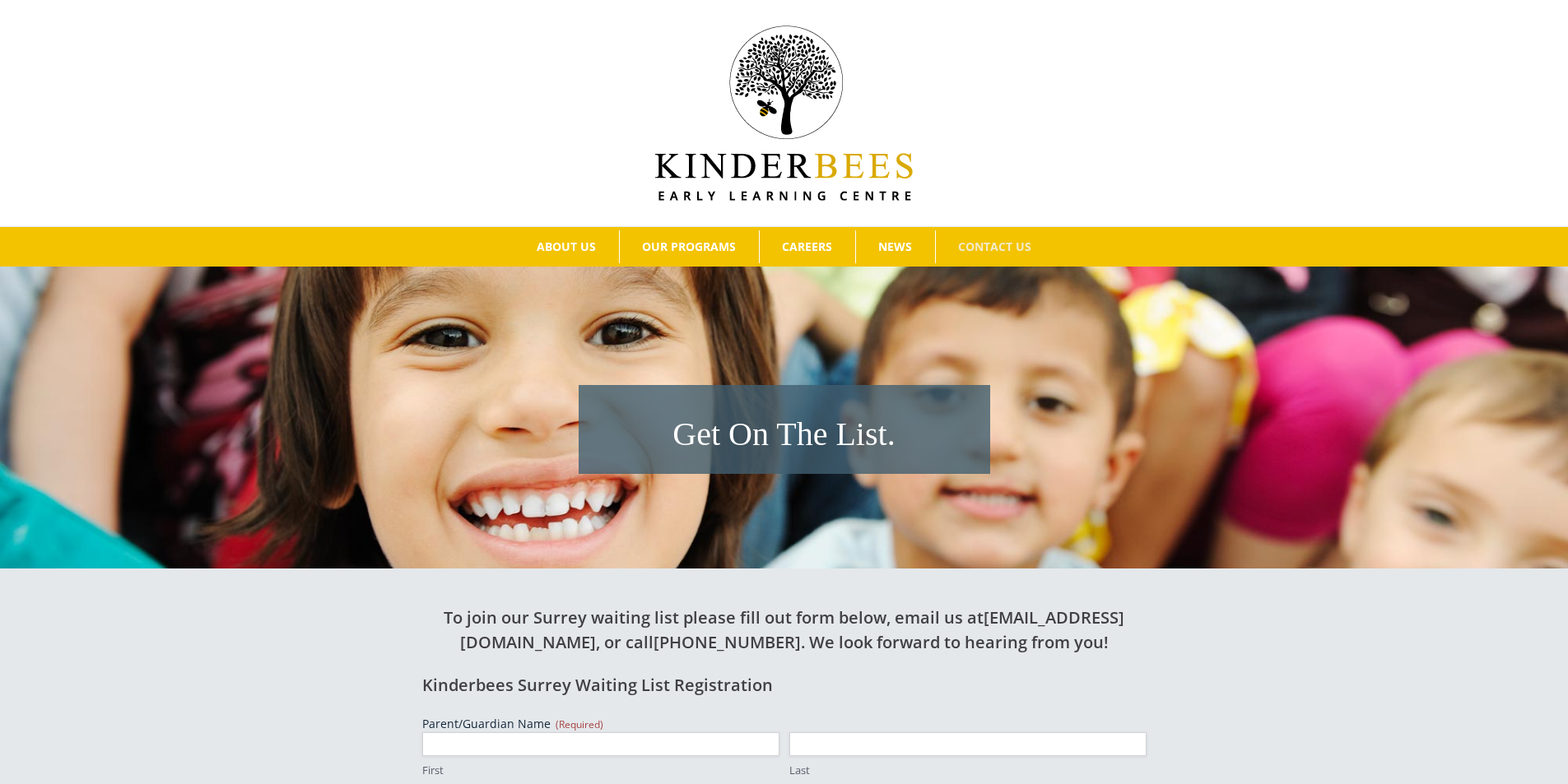
scroll to position [0, 0]
